Goal: Information Seeking & Learning: Compare options

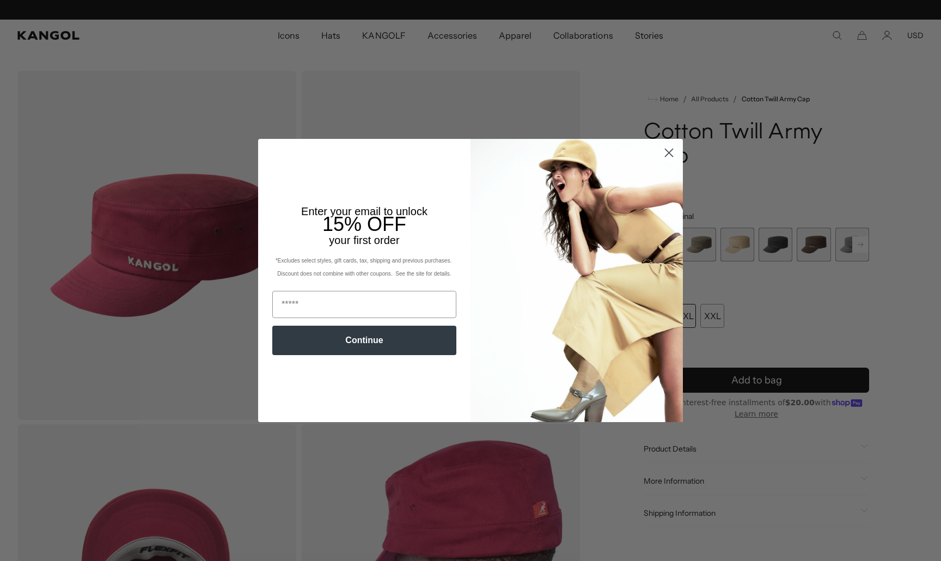
scroll to position [0, 224]
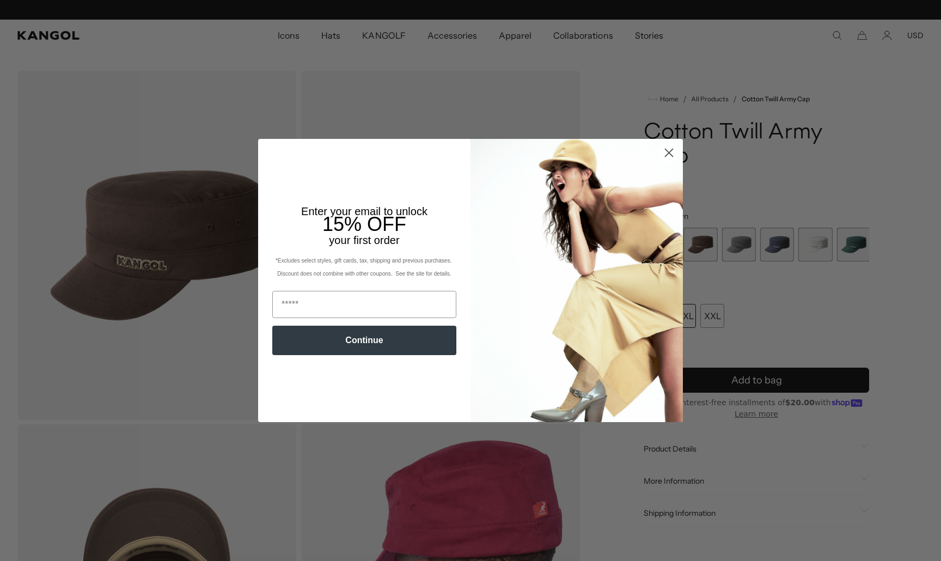
scroll to position [0, 224]
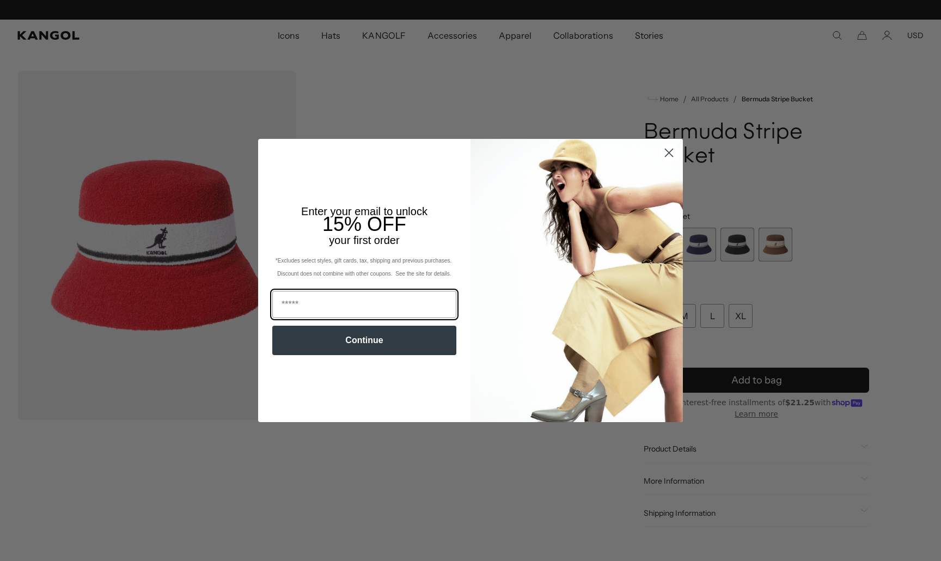
scroll to position [0, 224]
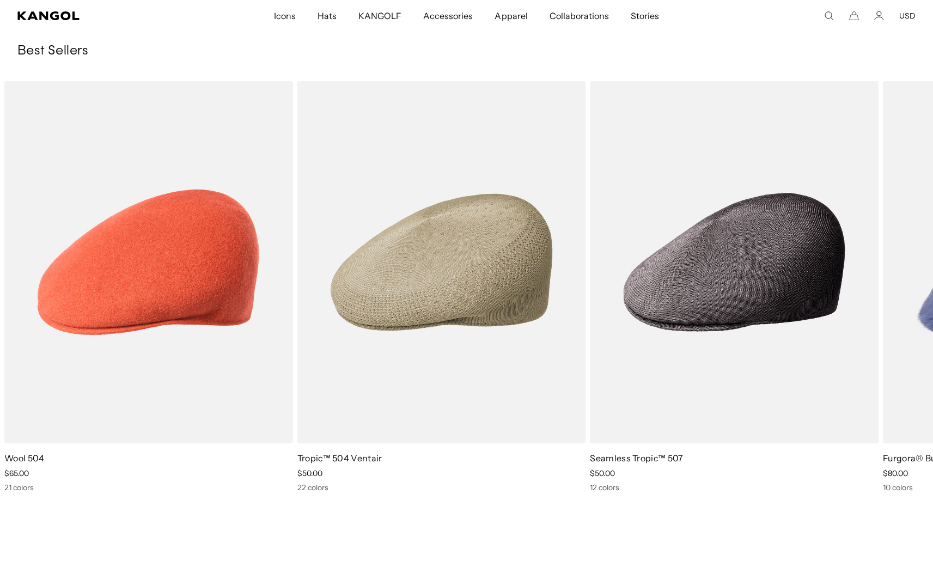
scroll to position [0, 224]
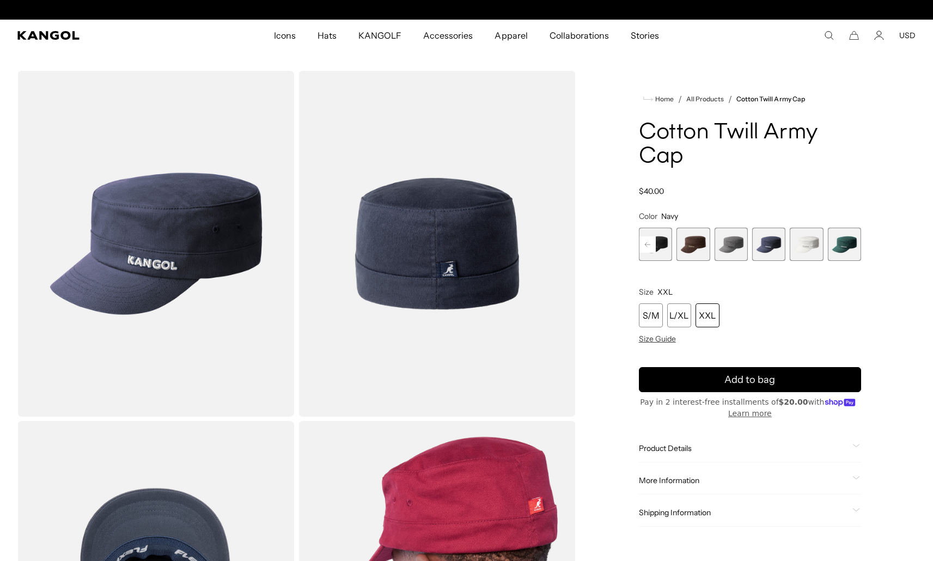
scroll to position [0, 224]
